Goal: Information Seeking & Learning: Learn about a topic

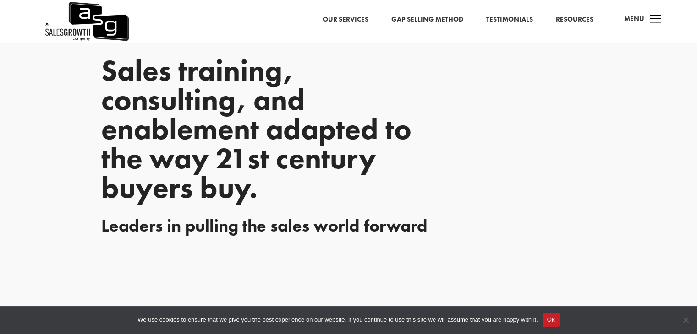
scroll to position [1276, 0]
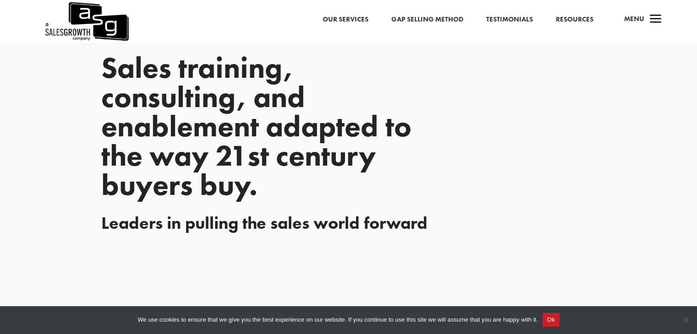
click at [367, 25] on link "Our Services" at bounding box center [346, 20] width 46 height 12
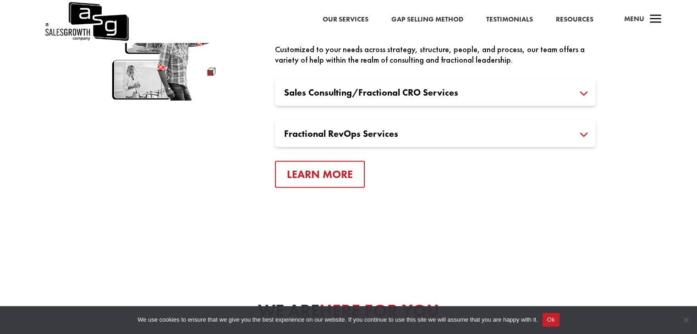
scroll to position [1741, 0]
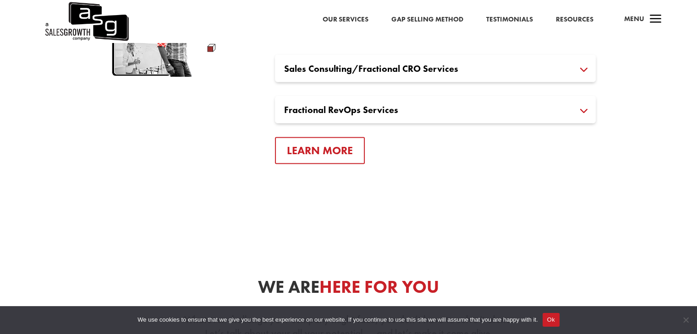
click at [390, 108] on h3 "Fractional RevOps Services" at bounding box center [435, 109] width 302 height 9
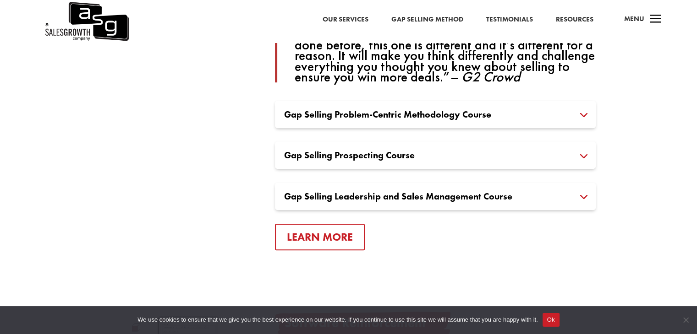
scroll to position [586, 0]
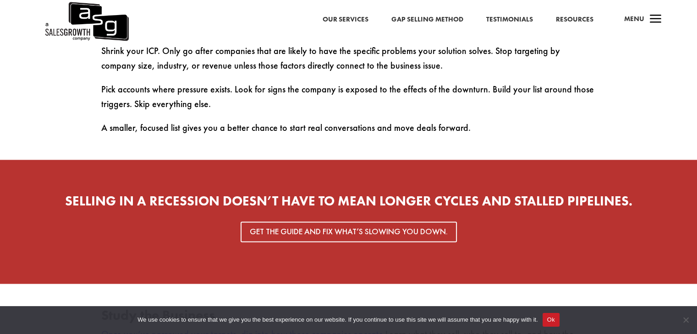
scroll to position [1336, 0]
